Goal: Book appointment/travel/reservation

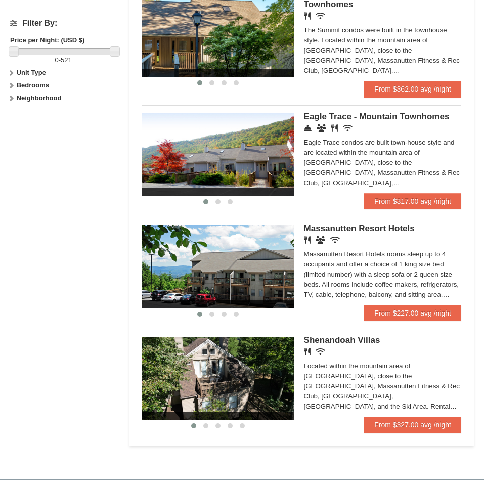
scroll to position [455, 0]
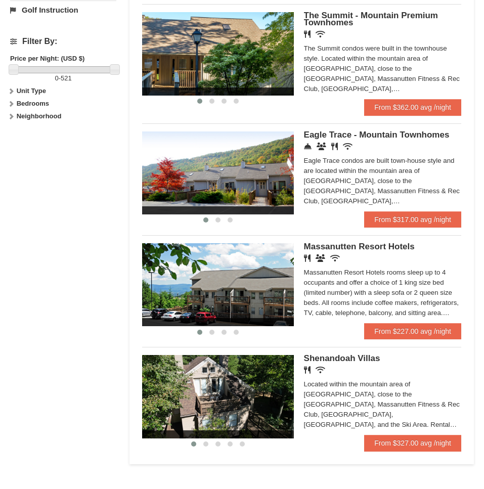
click at [247, 267] on img at bounding box center [218, 284] width 152 height 83
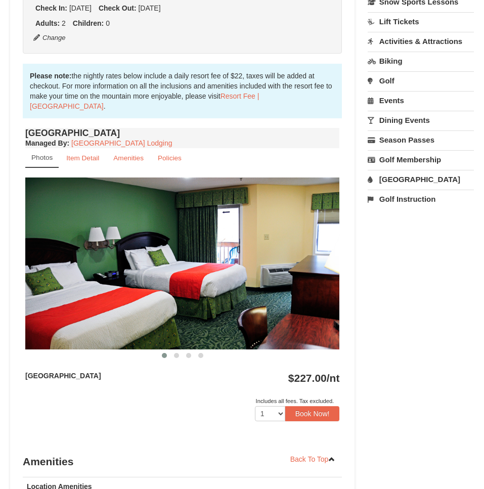
scroll to position [303, 0]
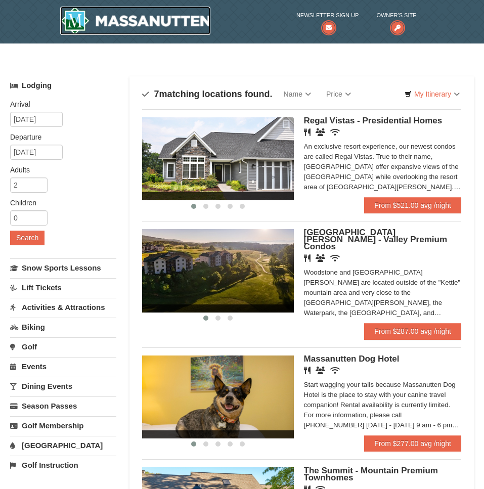
click at [115, 24] on img at bounding box center [135, 21] width 151 height 28
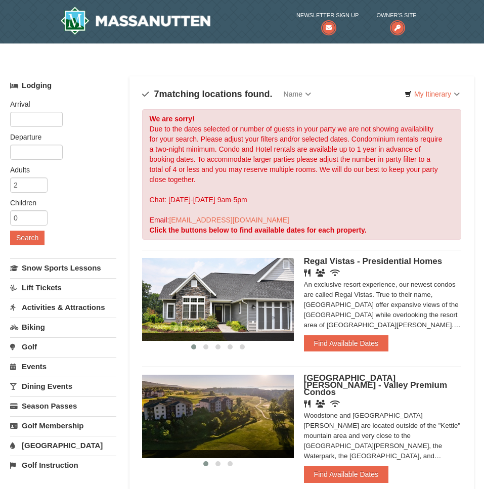
click at [244, 281] on img at bounding box center [218, 299] width 152 height 83
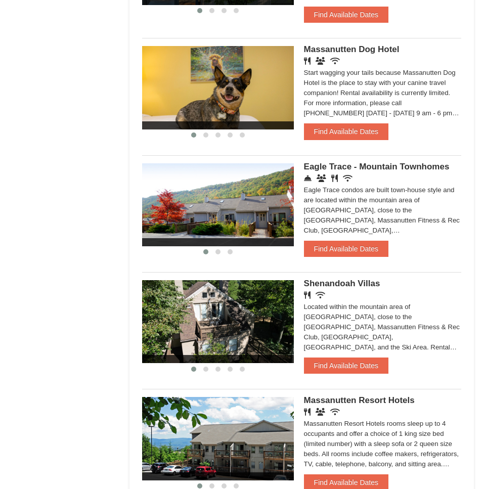
scroll to position [657, 0]
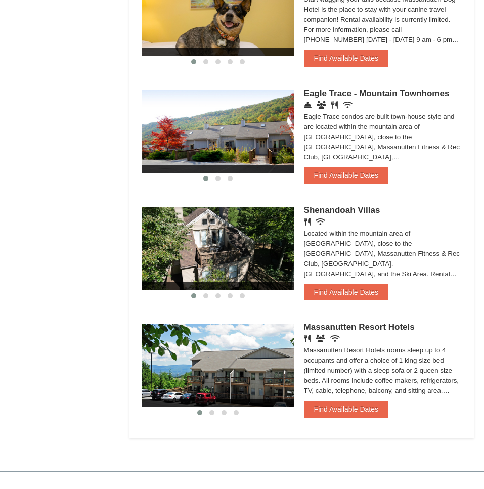
click at [242, 247] on img at bounding box center [218, 248] width 152 height 83
click at [202, 291] on button at bounding box center [206, 296] width 12 height 10
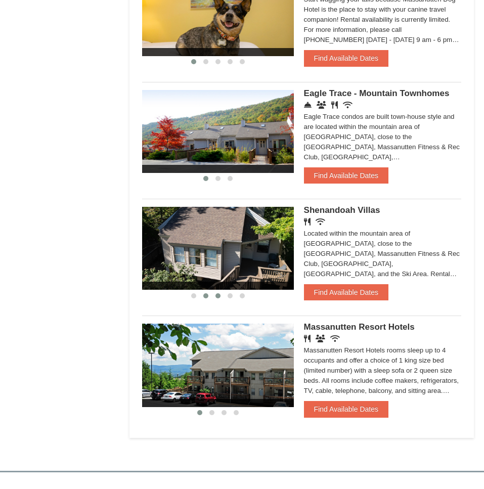
click at [219, 292] on button at bounding box center [218, 296] width 12 height 10
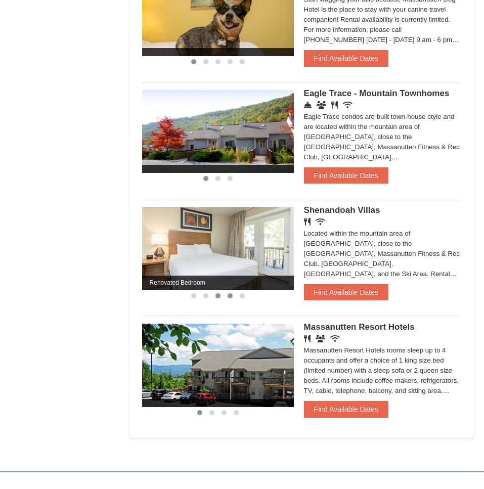
click at [230, 291] on button at bounding box center [230, 296] width 12 height 10
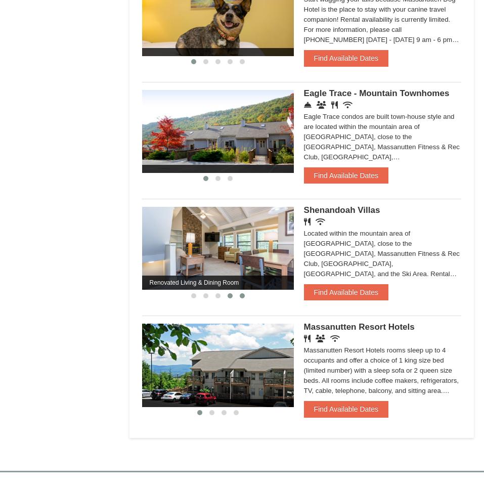
click at [240, 293] on span at bounding box center [242, 295] width 5 height 5
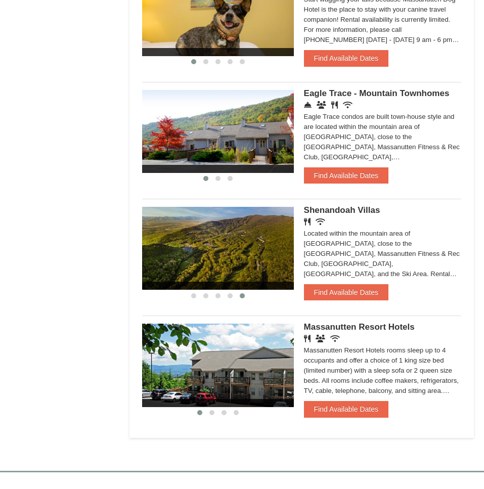
click at [236, 253] on img at bounding box center [218, 248] width 152 height 83
click at [328, 284] on button "Find Available Dates" at bounding box center [346, 292] width 84 height 16
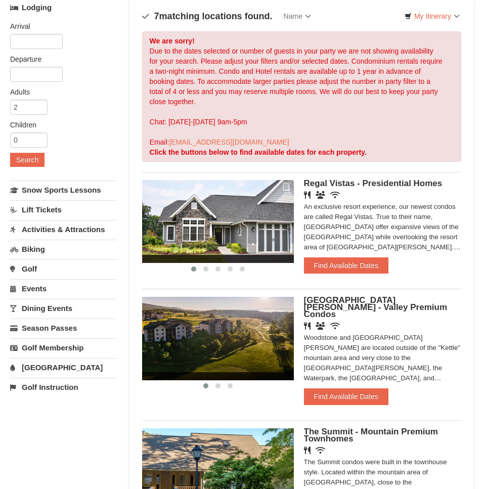
scroll to position [0, 0]
